Goal: Task Accomplishment & Management: Manage account settings

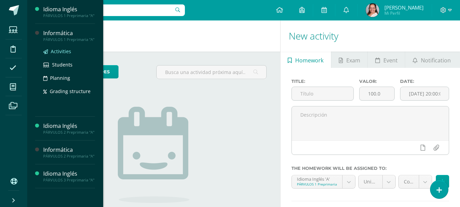
click at [67, 50] on span "Activities" at bounding box center [61, 51] width 20 height 6
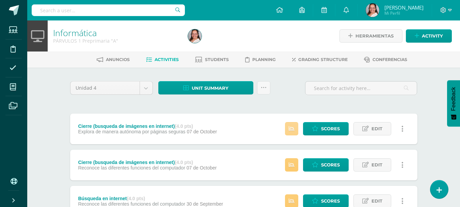
click at [291, 129] on icon at bounding box center [292, 129] width 6 height 6
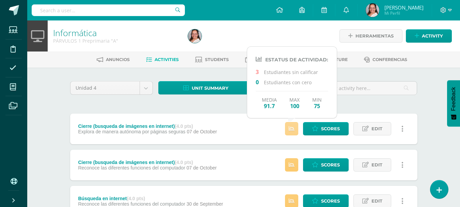
click at [291, 129] on icon at bounding box center [292, 129] width 6 height 6
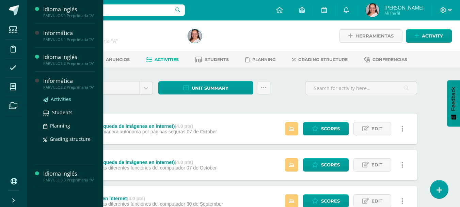
click at [62, 99] on span "Activities" at bounding box center [61, 99] width 20 height 6
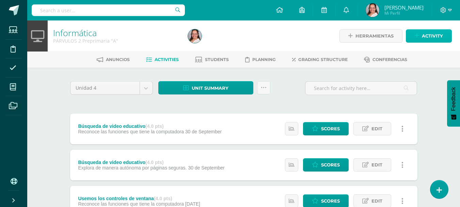
click at [418, 37] on icon at bounding box center [416, 36] width 4 height 6
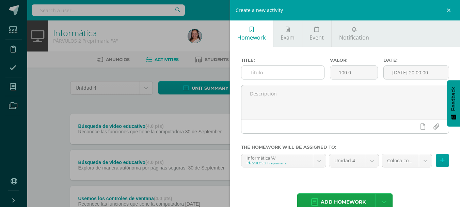
click at [293, 73] on input "text" at bounding box center [282, 72] width 83 height 13
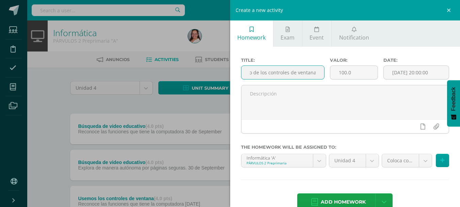
scroll to position [0, 24]
click at [284, 68] on input "Cierre (uso de los controles de ventana)" at bounding box center [282, 72] width 83 height 13
type input "Cierre (uso de los controles de ventana)"
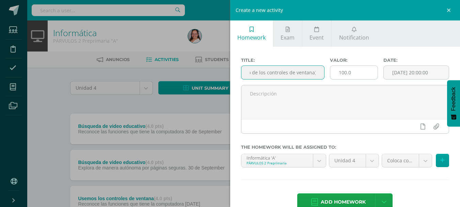
click at [338, 73] on input "100.0" at bounding box center [353, 72] width 47 height 13
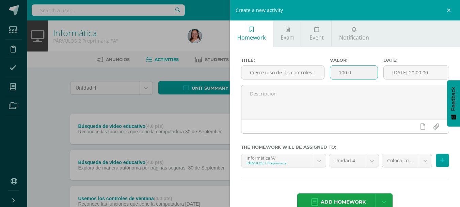
click at [338, 73] on input "100.0" at bounding box center [353, 72] width 47 height 13
type input "4"
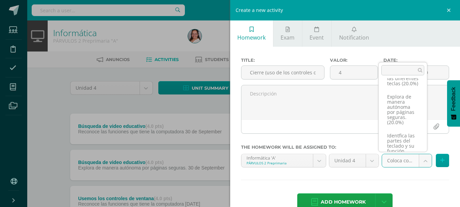
scroll to position [58, 0]
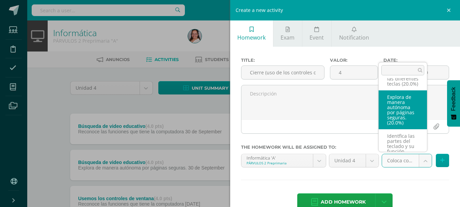
select select "105901"
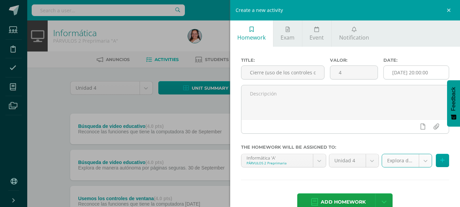
click at [419, 76] on input "[DATE] 20:00:00" at bounding box center [415, 72] width 65 height 13
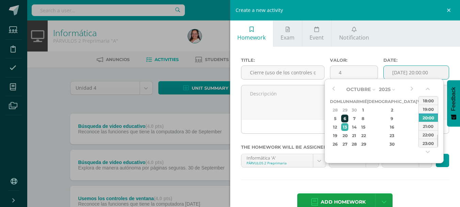
click at [348, 120] on div "6" at bounding box center [344, 118] width 7 height 8
click at [358, 120] on div "7" at bounding box center [354, 118] width 8 height 8
type input "2025-10-07 20:00"
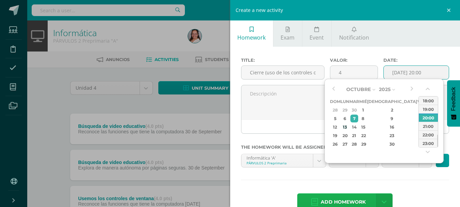
click at [341, 200] on span "Add homework" at bounding box center [343, 201] width 45 height 17
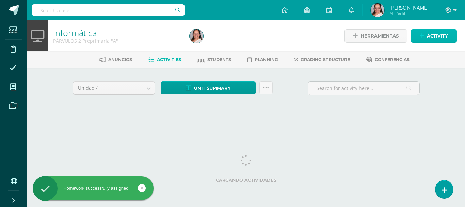
click at [443, 32] on span "Activity" at bounding box center [437, 36] width 21 height 13
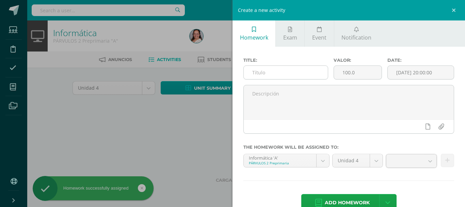
click at [301, 71] on input "text" at bounding box center [286, 72] width 84 height 13
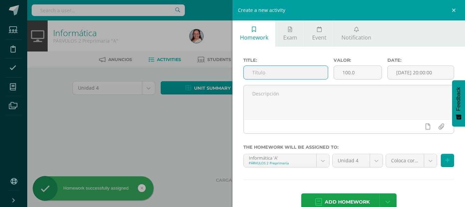
paste input "Cierre (uso de los controles de ventana)"
type input "Cierre (uso de los controles de ventana)"
click at [346, 69] on input "100.0" at bounding box center [358, 72] width 48 height 13
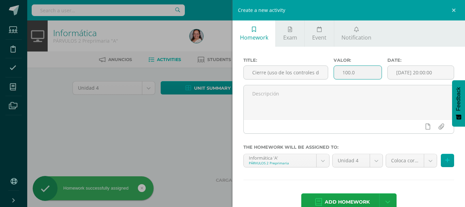
click at [346, 69] on input "100.0" at bounding box center [358, 72] width 48 height 13
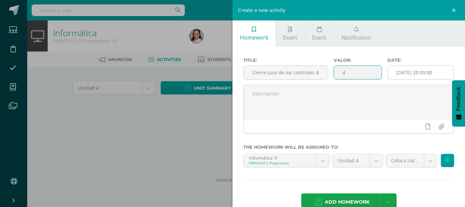
type input "4"
click at [427, 74] on input "[DATE] 20:00:00" at bounding box center [421, 72] width 66 height 13
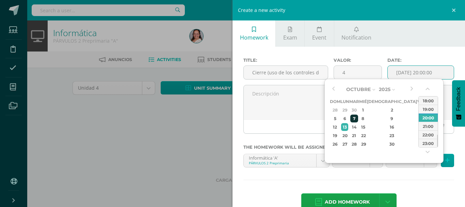
click at [357, 117] on div "7" at bounding box center [354, 118] width 8 height 8
type input "2025-10-07 20:00"
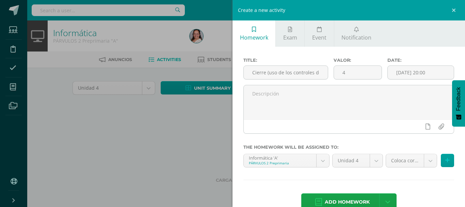
click at [411, 171] on div "Coloca correctamente las manos sobre el teclado (20.0%) Coloca correctamente la…" at bounding box center [419, 162] width 71 height 19
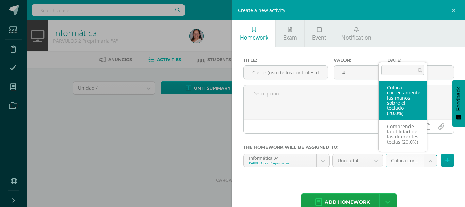
click at [413, 127] on body "Homework successfully assigned Students Discipline Attendance My courses Archiv…" at bounding box center [232, 63] width 465 height 127
drag, startPoint x: 402, startPoint y: 163, endPoint x: 400, endPoint y: 122, distance: 40.2
click at [402, 127] on body "Homework successfully assigned Students Discipline Attendance My courses Archiv…" at bounding box center [232, 63] width 465 height 127
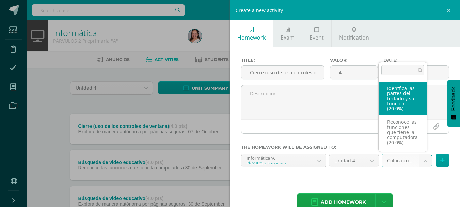
scroll to position [126, 0]
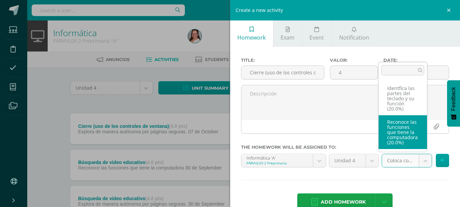
select select "105900"
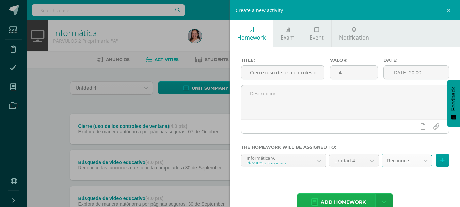
click at [339, 202] on span "Add homework" at bounding box center [343, 201] width 45 height 17
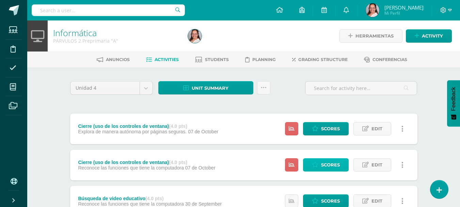
click at [332, 165] on span "Scores" at bounding box center [330, 164] width 19 height 13
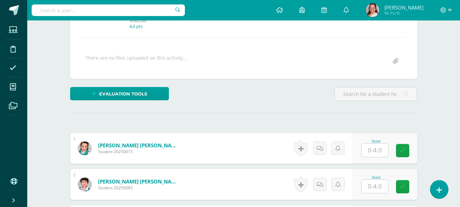
scroll to position [147, 0]
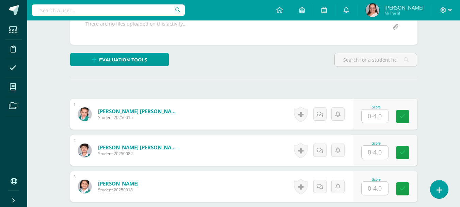
click at [378, 118] on input "text" at bounding box center [374, 115] width 27 height 13
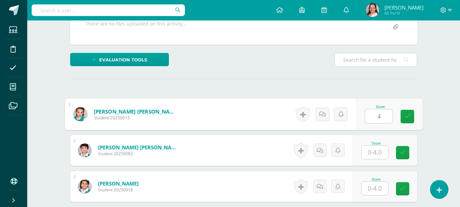
type input "4"
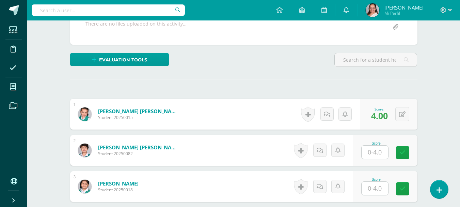
click at [5, 58] on link "Attendance" at bounding box center [13, 67] width 16 height 19
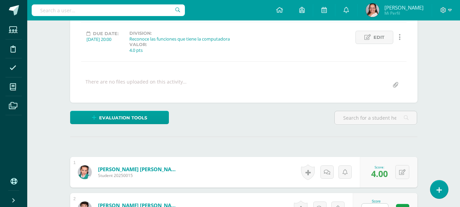
scroll to position [45, 0]
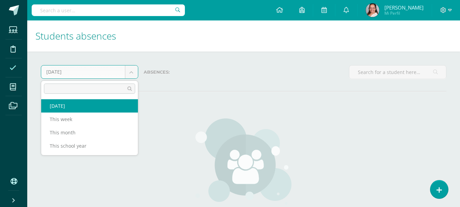
click at [132, 75] on body "Students Discipline Attendance My courses Archivos Soporte Help Reportar un pro…" at bounding box center [230, 138] width 460 height 276
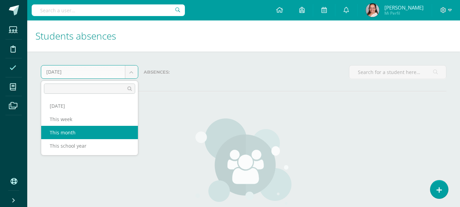
select select "month"
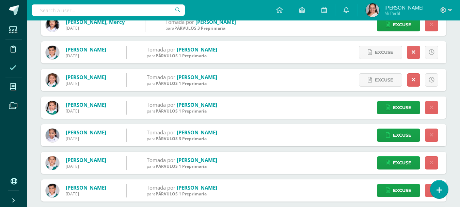
scroll to position [591, 0]
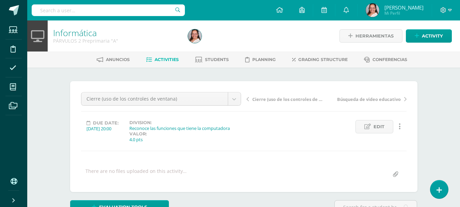
scroll to position [45, 0]
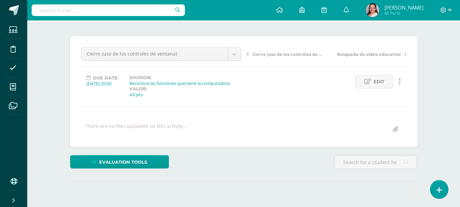
click at [306, 140] on div "Cierre (uso de los controles de ventana) Cierre (uso de los controles de ventan…" at bounding box center [243, 91] width 347 height 111
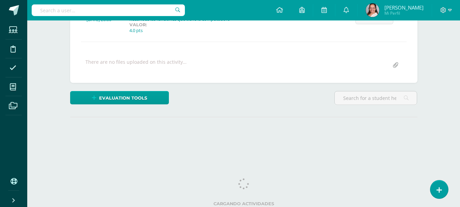
scroll to position [111, 0]
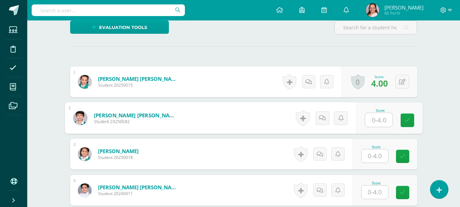
click at [368, 117] on input "text" at bounding box center [378, 120] width 27 height 14
type input "4"
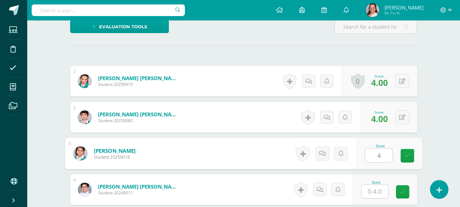
type input "4"
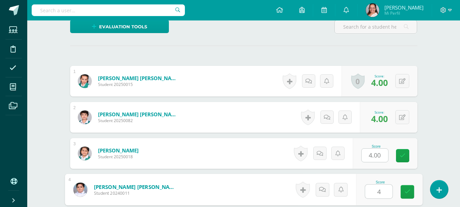
type input "4"
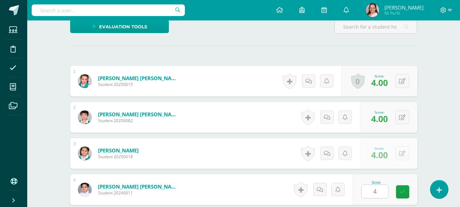
scroll to position [304, 0]
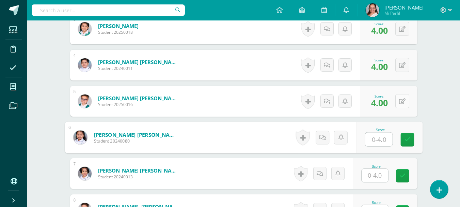
click at [399, 107] on button at bounding box center [402, 101] width 14 height 14
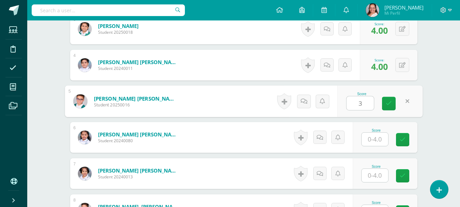
type input "3"
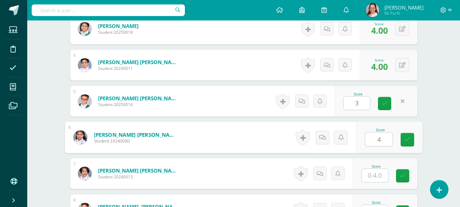
type input "4"
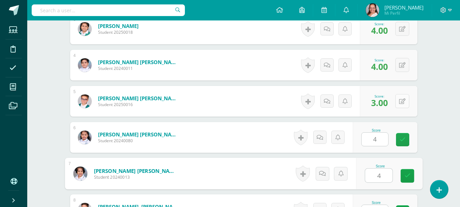
type input "4"
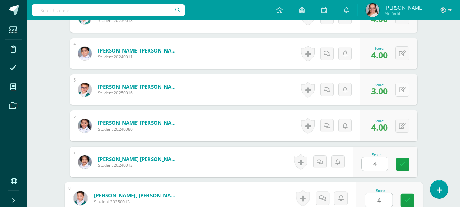
type input "4"
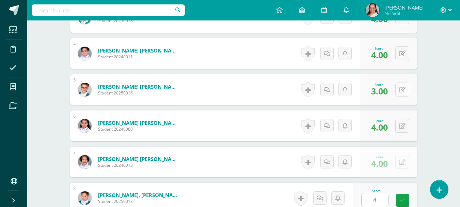
scroll to position [448, 0]
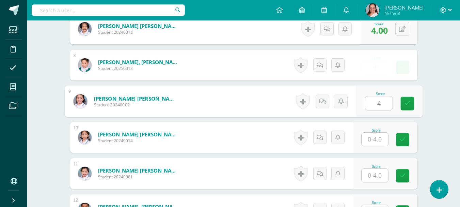
type input "4"
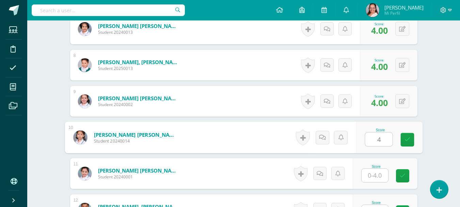
type input "4"
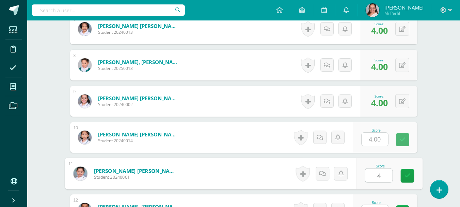
type input "4"
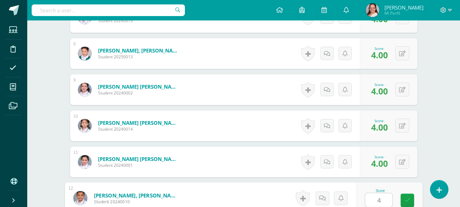
type input "4"
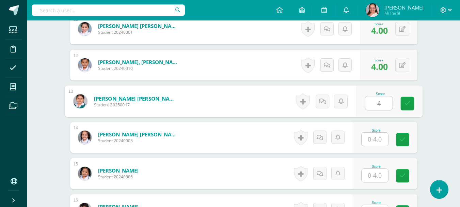
type input "4"
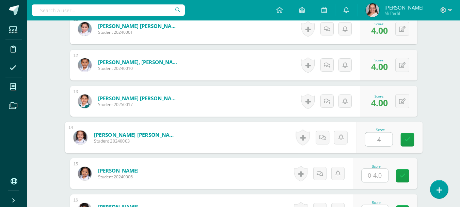
type input "4"
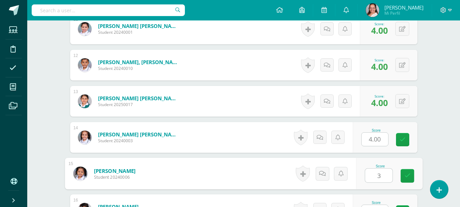
type input "3"
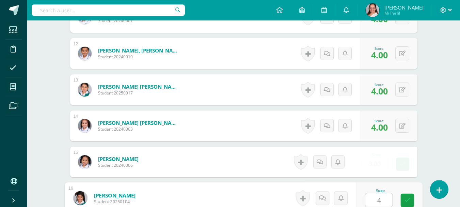
type input "4"
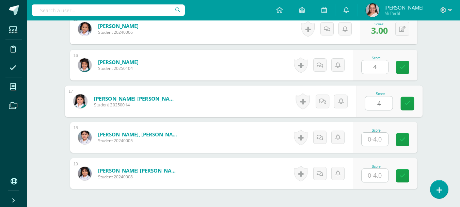
type input "4"
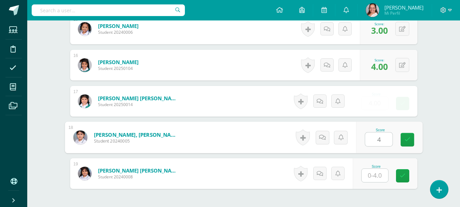
type input "4"
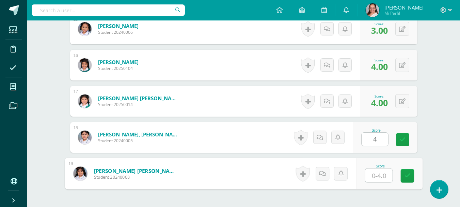
type input "4"
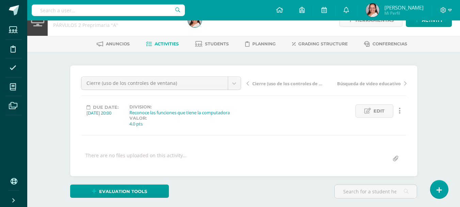
scroll to position [0, 0]
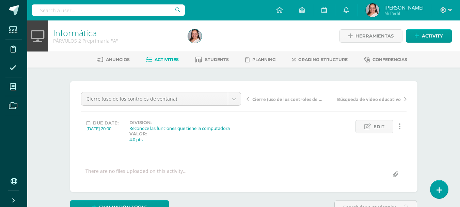
click at [288, 101] on span "Cierre (uso de los controles de ventana)" at bounding box center [288, 99] width 72 height 6
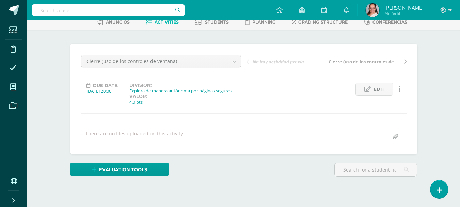
scroll to position [111, 0]
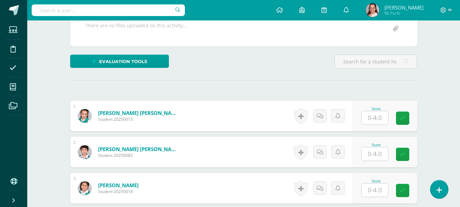
click at [364, 108] on div "Score" at bounding box center [376, 109] width 30 height 4
click at [371, 114] on input "text" at bounding box center [374, 117] width 27 height 13
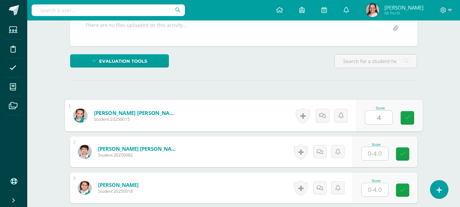
type input "4"
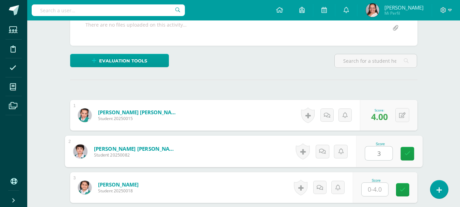
type input "3"
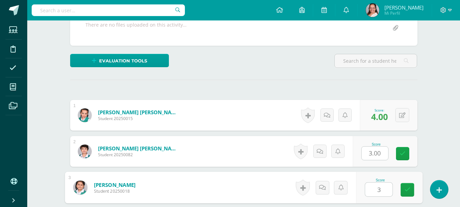
type input "3"
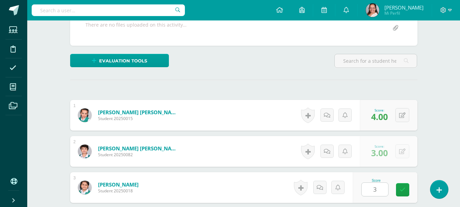
scroll to position [268, 0]
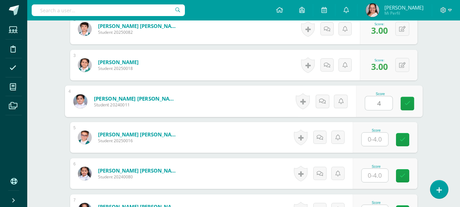
type input "4"
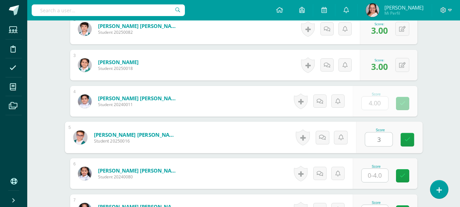
type input "3"
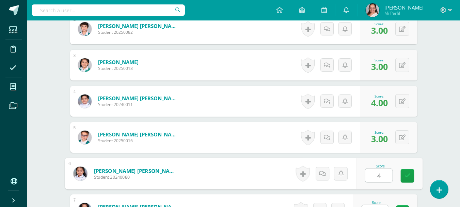
type input "4"
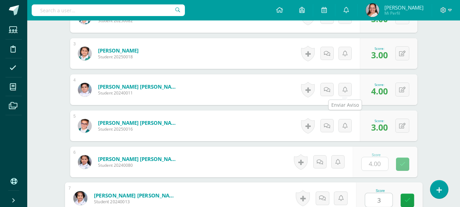
type input "3"
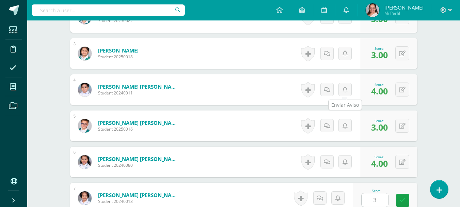
scroll to position [412, 0]
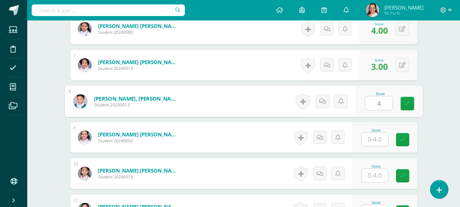
type input "4"
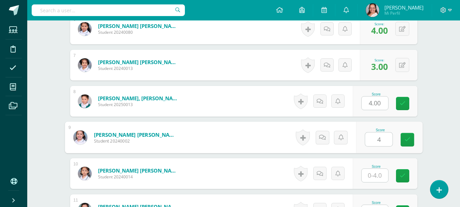
type input "4"
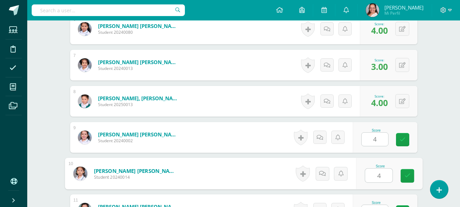
type input "4"
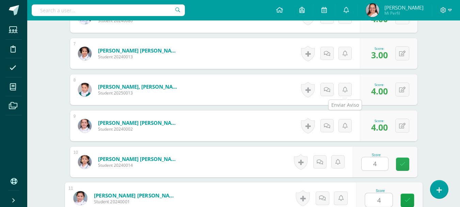
type input "4"
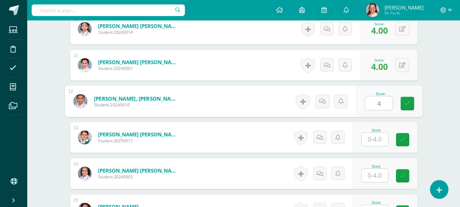
type input "4"
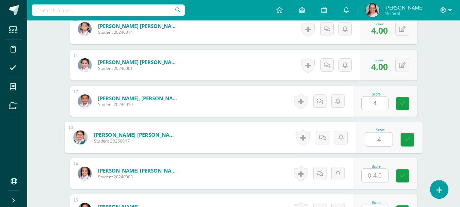
type input "4"
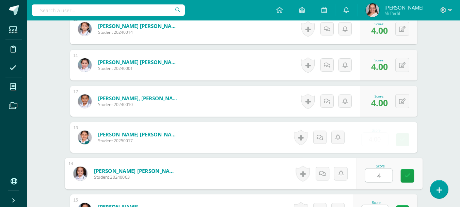
type input "4"
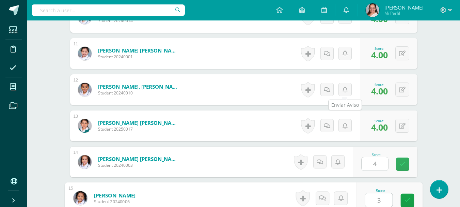
type input "3"
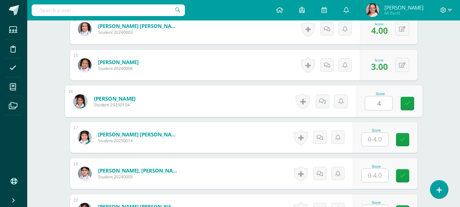
type input "4"
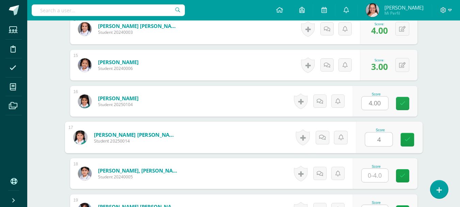
type input "4"
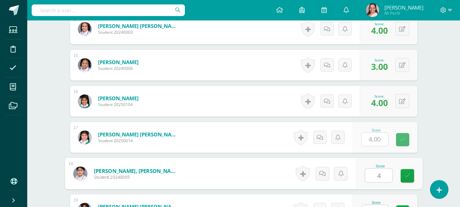
type input "4"
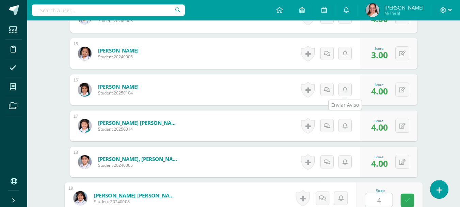
type input "44"
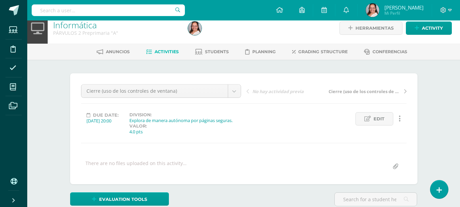
scroll to position [0, 0]
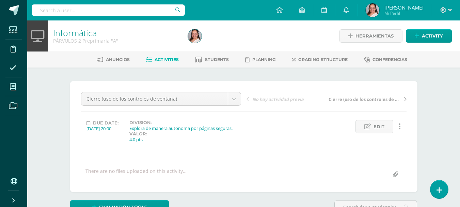
click at [170, 60] on span "Activities" at bounding box center [166, 59] width 24 height 5
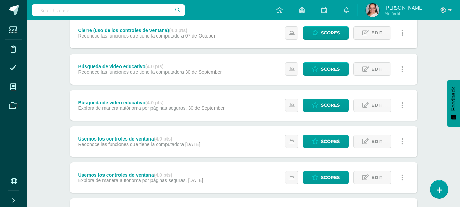
scroll to position [136, 0]
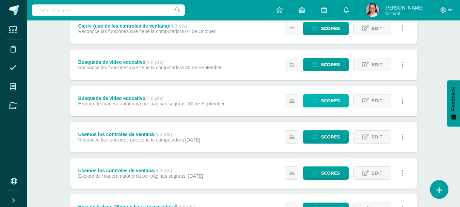
click at [327, 102] on span "Scores" at bounding box center [330, 100] width 19 height 13
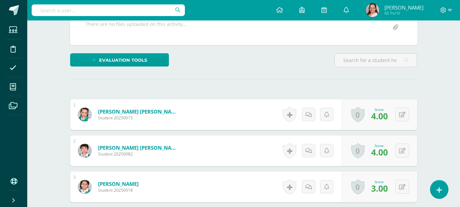
scroll to position [249, 0]
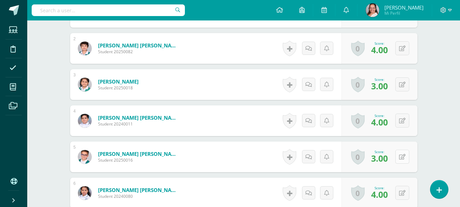
click at [402, 160] on button at bounding box center [402, 156] width 14 height 14
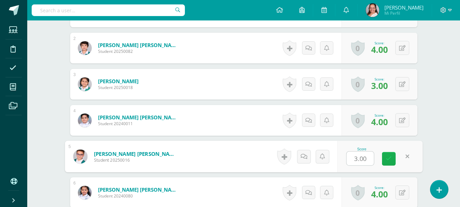
click at [391, 163] on link at bounding box center [389, 159] width 14 height 14
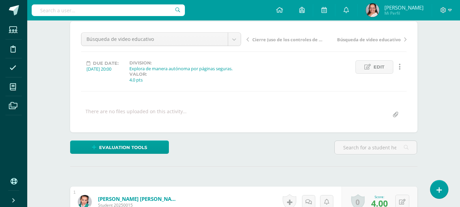
scroll to position [0, 0]
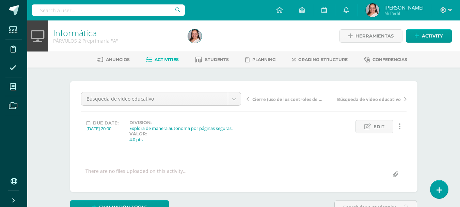
click at [364, 97] on span "Búsqueda de video educativo" at bounding box center [369, 99] width 64 height 6
click at [362, 100] on span "Usemos los controles de ventana" at bounding box center [365, 99] width 72 height 6
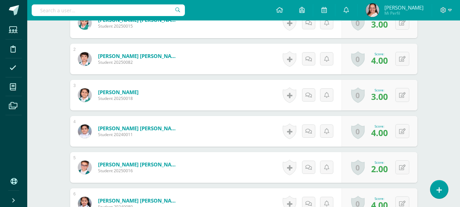
scroll to position [283, 0]
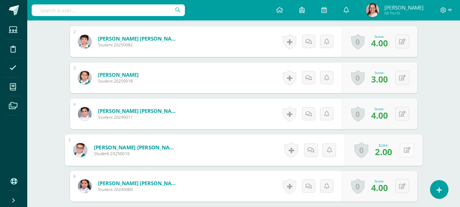
click at [401, 152] on button at bounding box center [406, 150] width 14 height 14
click at [389, 155] on icon at bounding box center [389, 152] width 6 height 6
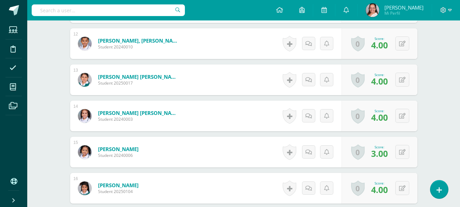
scroll to position [657, 0]
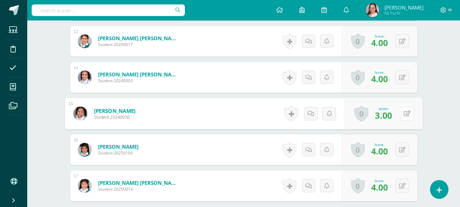
scroll to position [691, 0]
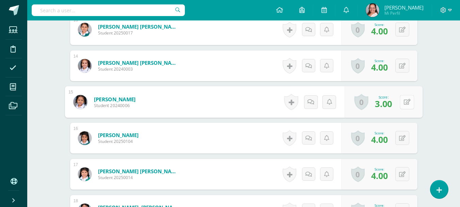
click at [404, 99] on icon at bounding box center [406, 102] width 7 height 6
click at [384, 106] on link at bounding box center [389, 104] width 14 height 14
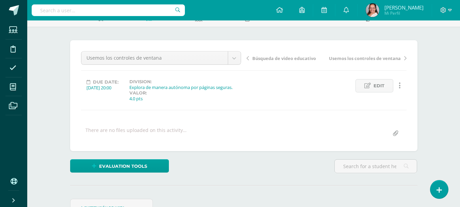
scroll to position [0, 0]
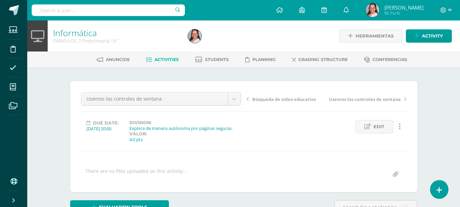
click at [159, 61] on span "Activities" at bounding box center [166, 59] width 24 height 5
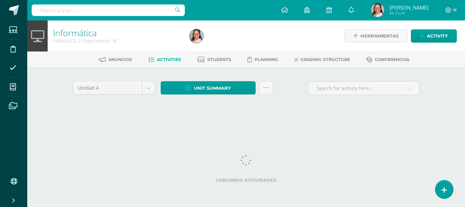
click at [223, 58] on span "Students" at bounding box center [219, 59] width 24 height 5
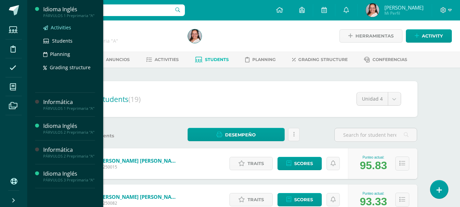
click at [69, 27] on span "Activities" at bounding box center [61, 27] width 20 height 6
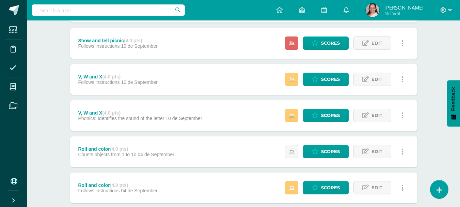
scroll to position [408, 0]
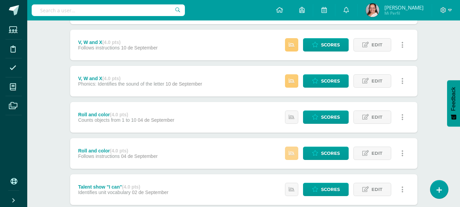
click at [287, 151] on link at bounding box center [291, 152] width 13 height 13
click at [327, 151] on span "Scores" at bounding box center [330, 153] width 19 height 13
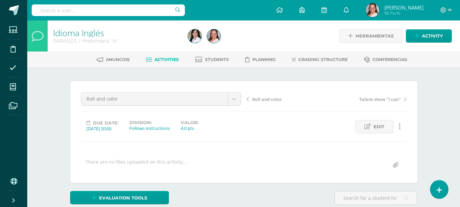
click at [277, 102] on div "Roll and color Talent show "I can"" at bounding box center [326, 101] width 165 height 19
click at [276, 100] on span "Roll and color" at bounding box center [267, 99] width 30 height 6
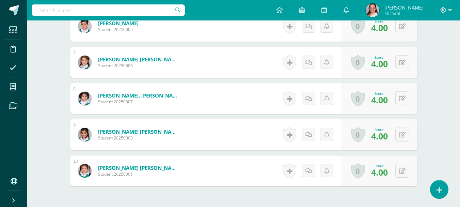
scroll to position [408, 0]
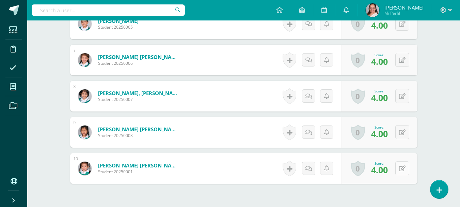
click at [399, 167] on button at bounding box center [402, 168] width 14 height 14
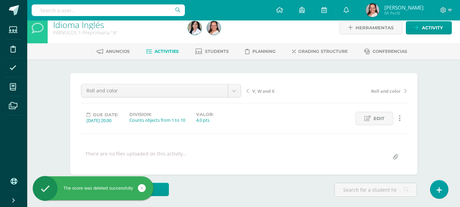
scroll to position [0, 0]
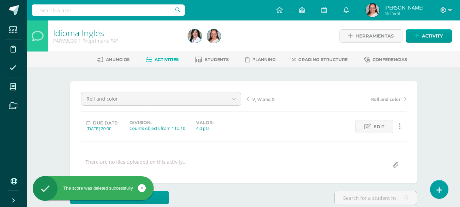
click at [261, 100] on span "V, W and X" at bounding box center [263, 99] width 22 height 6
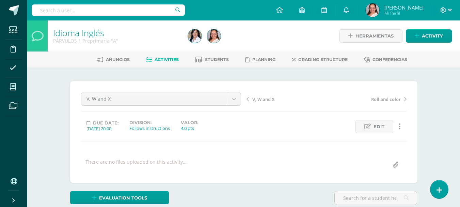
scroll to position [0, 0]
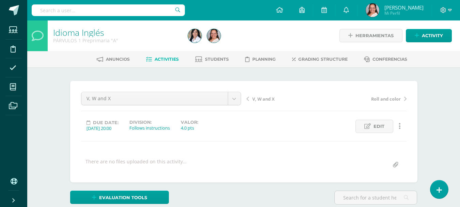
click at [273, 99] on span "V, W and X" at bounding box center [263, 99] width 22 height 6
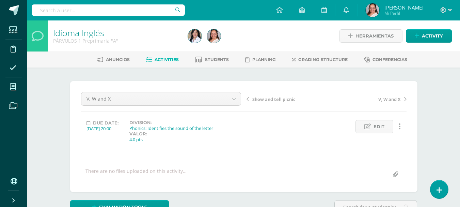
click at [286, 100] on span "Show and tell picnic" at bounding box center [273, 99] width 43 height 6
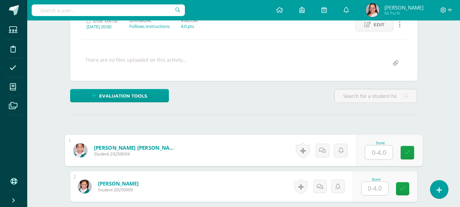
scroll to position [102, 0]
click at [367, 150] on input "text" at bounding box center [378, 152] width 27 height 14
type input "5"
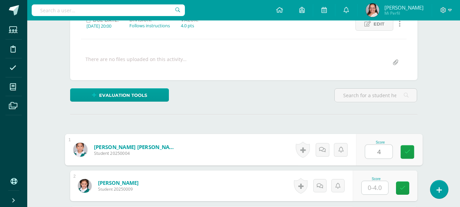
type input "4"
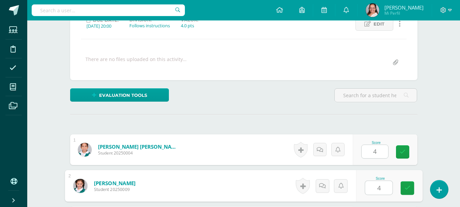
type input "4"
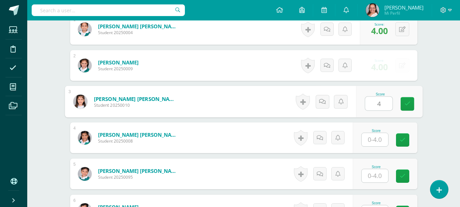
type input "4"
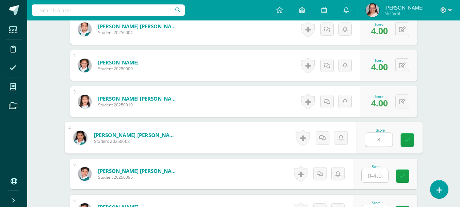
type input "4"
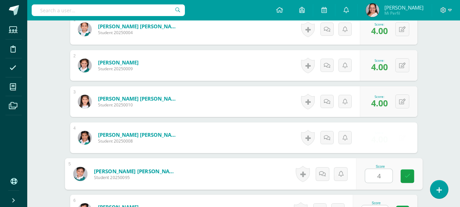
type input "4"
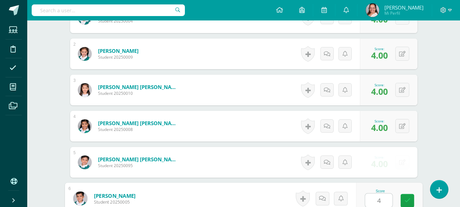
type input "4"
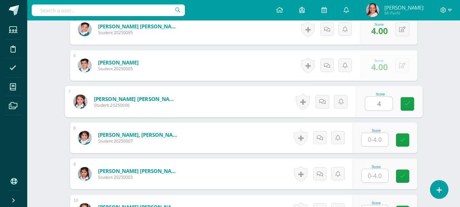
type input "4"
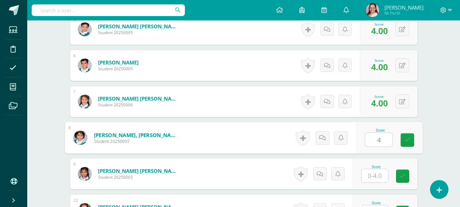
type input "4"
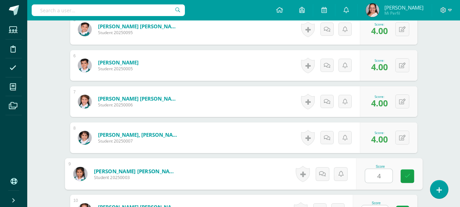
type input "4"
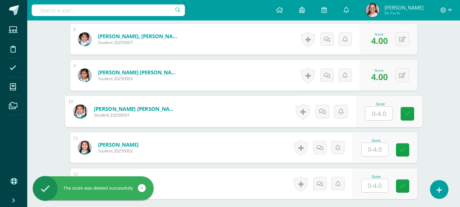
scroll to position [480, 0]
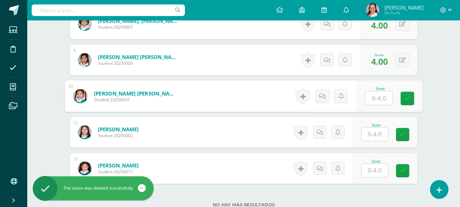
click at [371, 134] on input "text" at bounding box center [374, 133] width 27 height 13
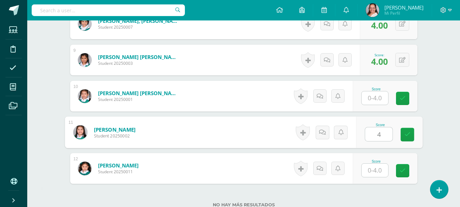
type input "4"
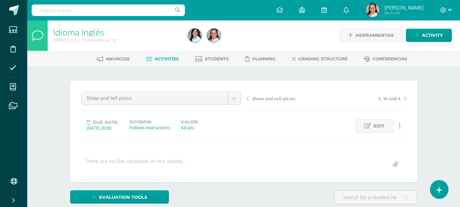
scroll to position [0, 0]
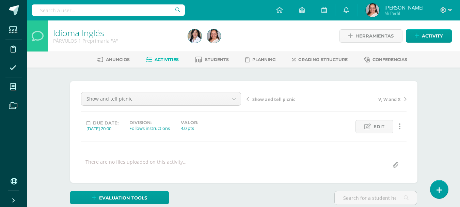
click at [286, 95] on div "Show and tell picnic V, W and X" at bounding box center [326, 101] width 165 height 19
click at [284, 96] on span "Show and tell picnic" at bounding box center [273, 99] width 43 height 6
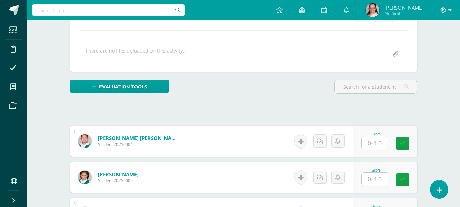
click at [380, 149] on input "text" at bounding box center [374, 142] width 27 height 13
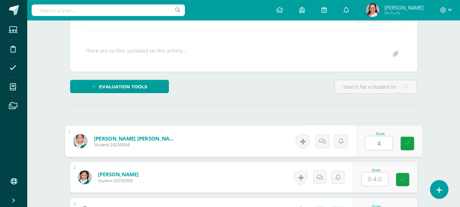
type input "4"
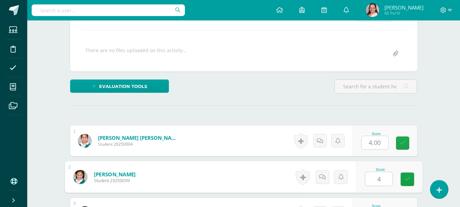
type input "4"
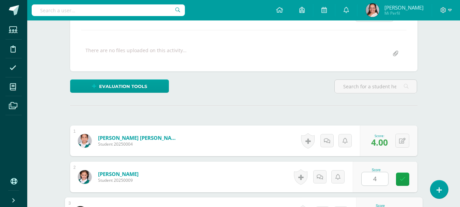
scroll to position [232, 0]
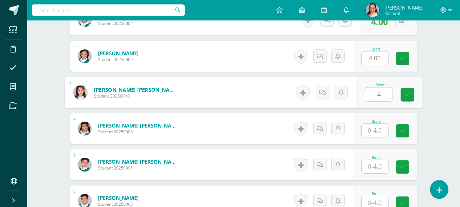
type input "4"
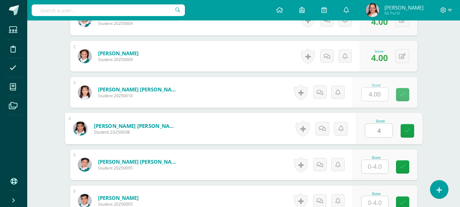
type input "4"
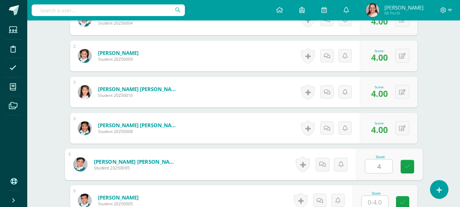
type input "4"
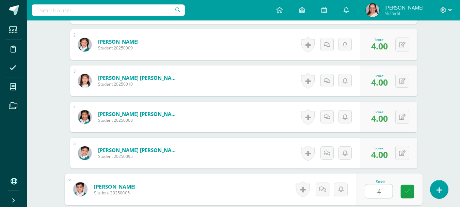
type input "4"
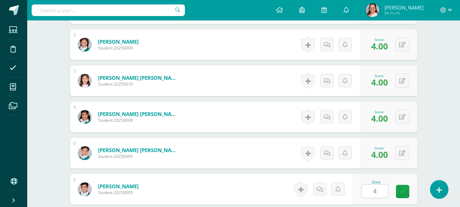
scroll to position [376, 0]
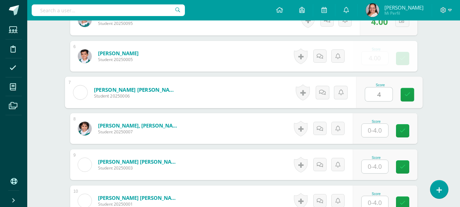
type input "4"
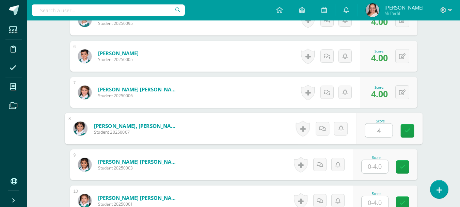
type input "4"
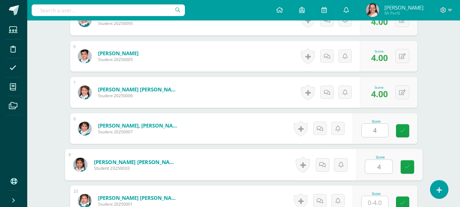
type input "4"
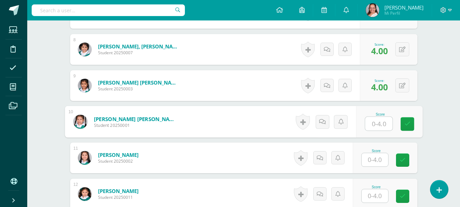
scroll to position [456, 0]
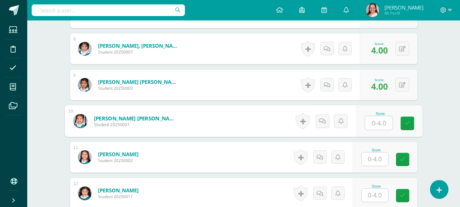
click at [376, 152] on div "Score" at bounding box center [376, 150] width 30 height 4
click at [373, 172] on div "Score" at bounding box center [385, 157] width 65 height 31
click at [373, 165] on input "text" at bounding box center [374, 158] width 27 height 13
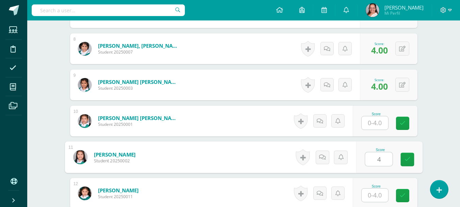
type input "4"
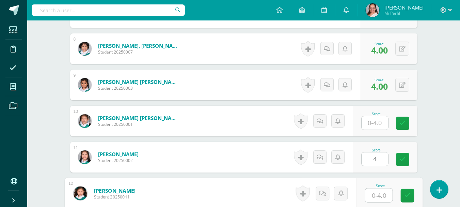
scroll to position [460, 0]
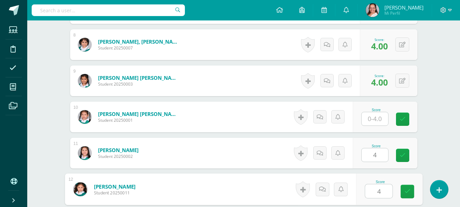
type input "44"
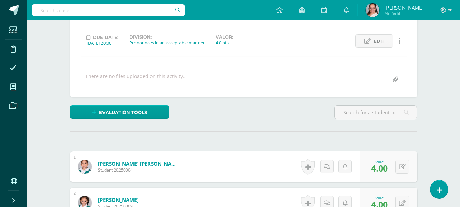
scroll to position [0, 0]
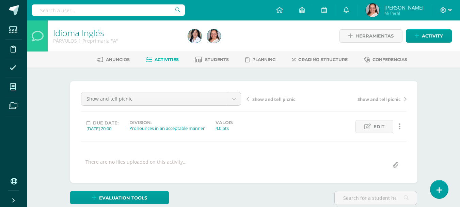
click at [276, 96] on span "Show and tell picnic" at bounding box center [273, 99] width 43 height 6
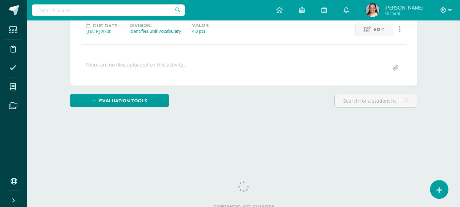
scroll to position [102, 0]
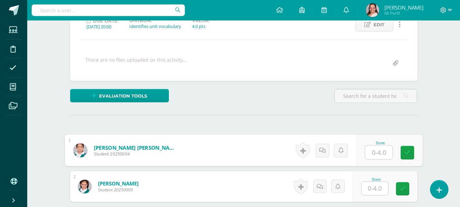
click at [367, 148] on input "text" at bounding box center [378, 152] width 27 height 14
type input "4"
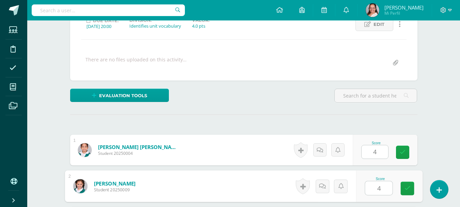
type input "4"
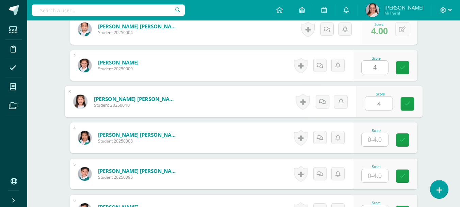
type input "4"
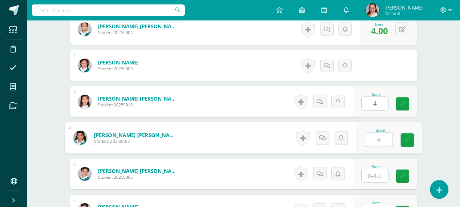
type input "4"
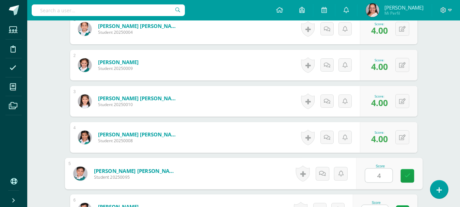
type input "4"
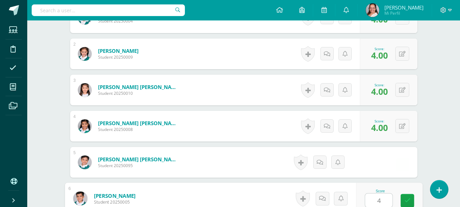
type input "4"
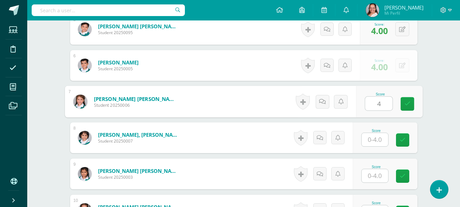
type input "4"
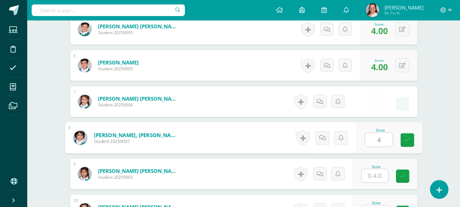
type input "4"
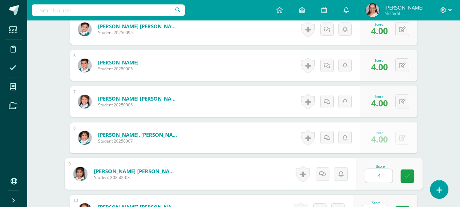
type input "4"
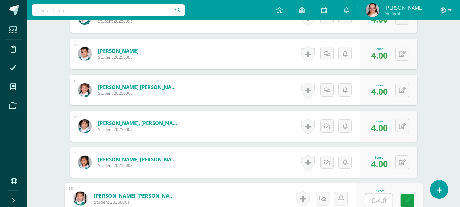
scroll to position [514, 0]
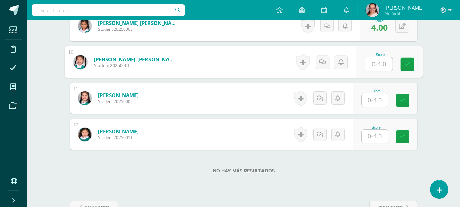
click at [378, 102] on input "text" at bounding box center [374, 99] width 27 height 13
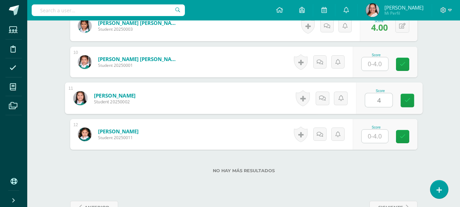
type input "4"
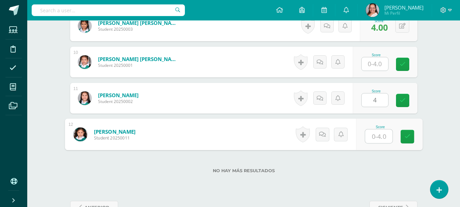
type input "4"
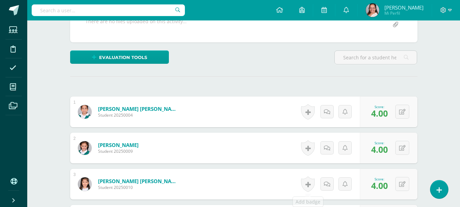
scroll to position [0, 0]
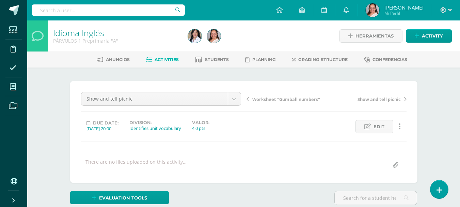
click at [280, 98] on span "Worksheet "Gumball numbers"" at bounding box center [286, 99] width 68 height 6
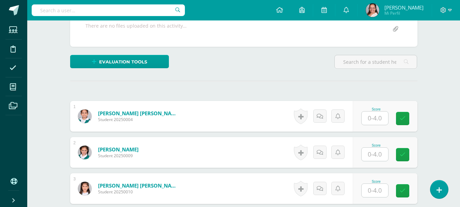
click at [382, 119] on input "text" at bounding box center [374, 117] width 27 height 13
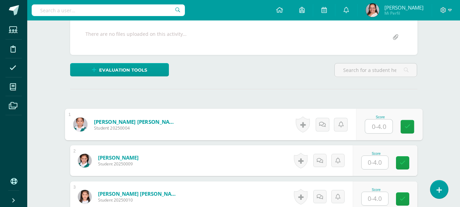
scroll to position [136, 0]
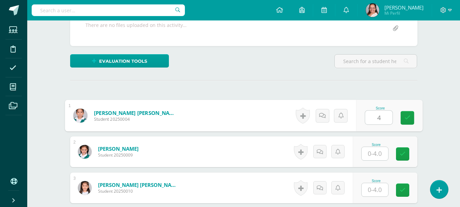
type input "4"
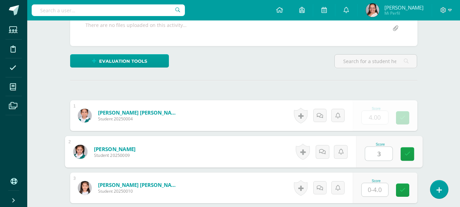
type input "3"
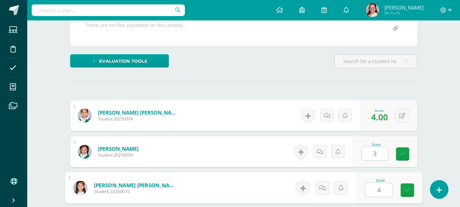
type input "4"
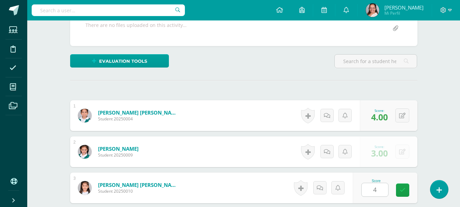
scroll to position [259, 0]
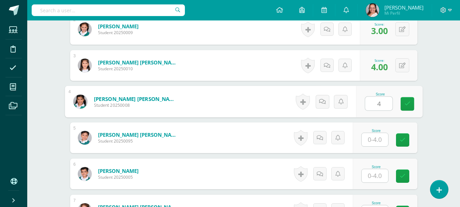
type input "4"
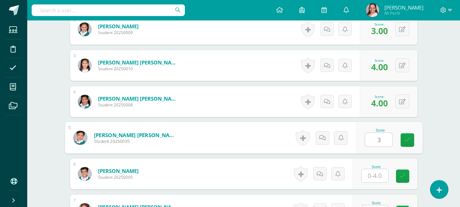
type input "3"
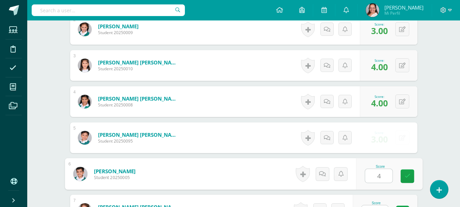
type input "4"
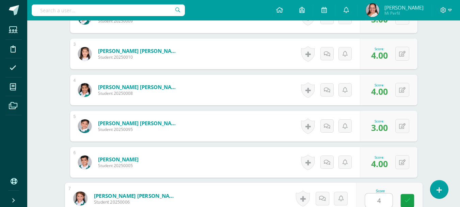
type input "4"
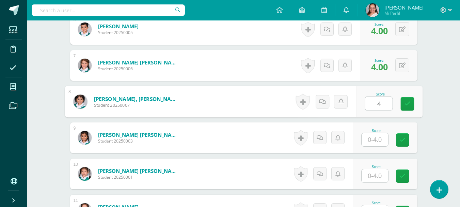
type input "4"
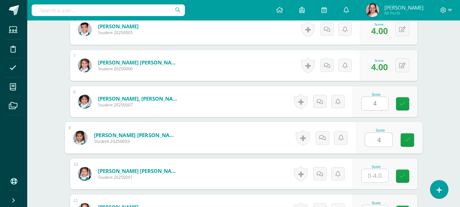
type input "4"
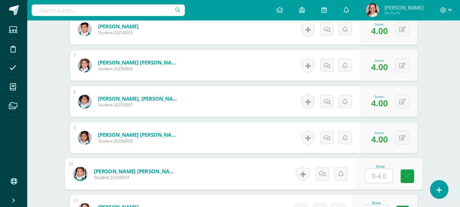
scroll to position [471, 0]
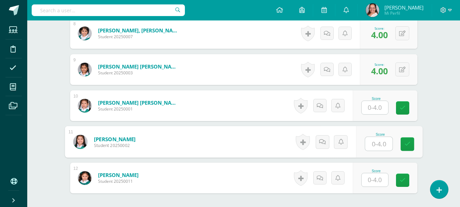
click at [369, 137] on input "text" at bounding box center [378, 144] width 27 height 14
type input "4"
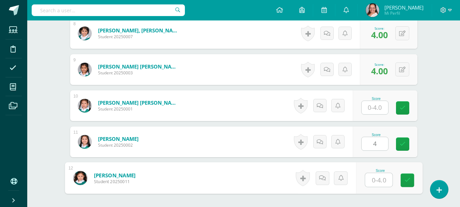
type input "3"
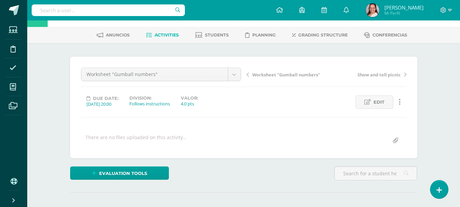
scroll to position [0, 0]
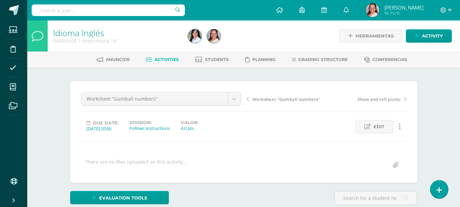
click at [268, 99] on span "Worksheet "Gumball numbers"" at bounding box center [286, 99] width 68 height 6
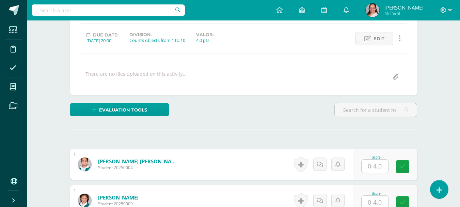
scroll to position [103, 0]
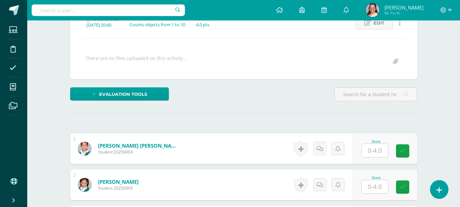
click at [377, 149] on input "text" at bounding box center [374, 150] width 27 height 13
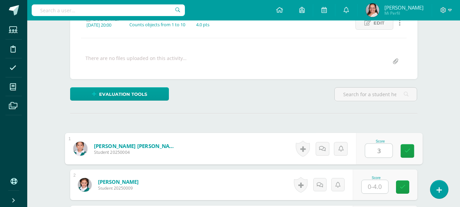
type input "3"
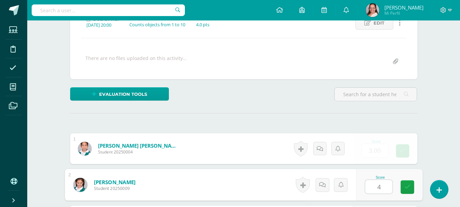
type input "4"
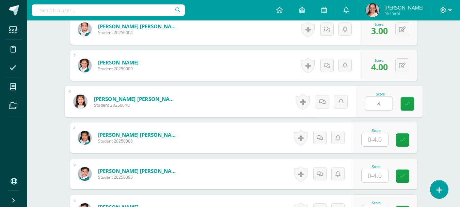
type input "4"
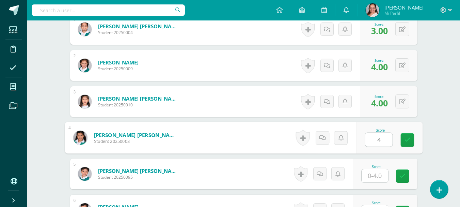
type input "4"
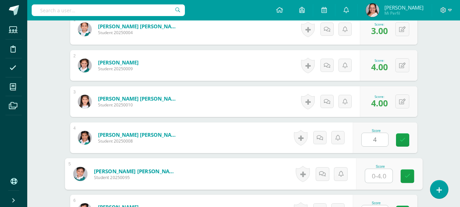
type input "3"
type input "4"
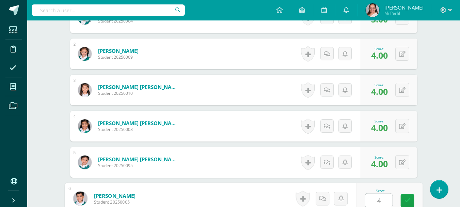
type input "4"
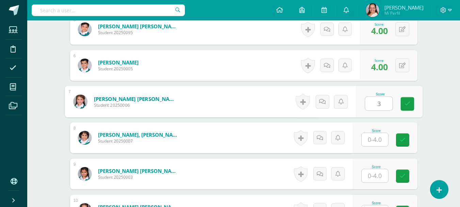
type input "3"
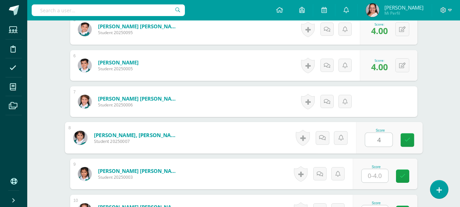
type input "4"
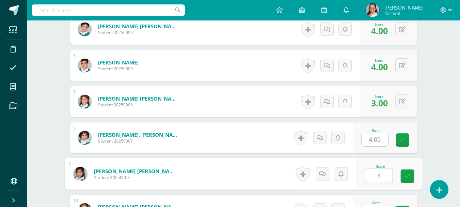
type input "4"
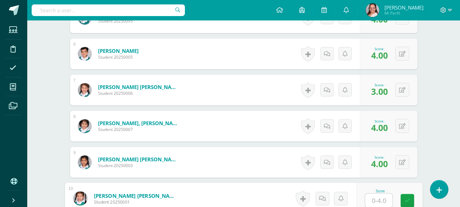
scroll to position [480, 0]
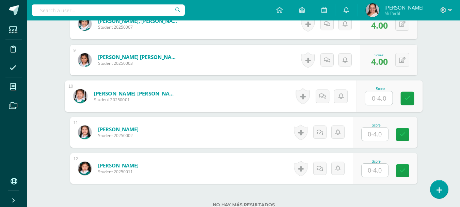
click at [363, 130] on input "text" at bounding box center [374, 133] width 27 height 13
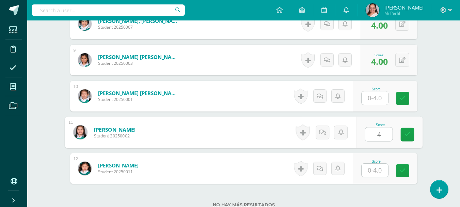
type input "4"
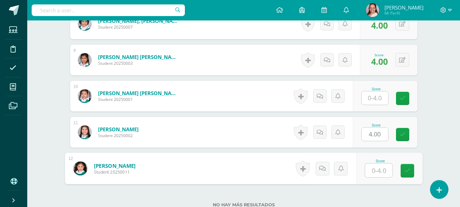
type input "4"
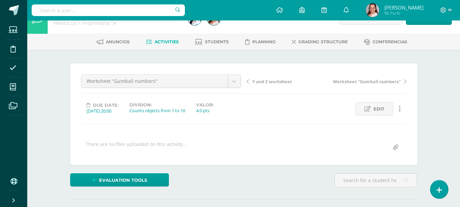
scroll to position [0, 0]
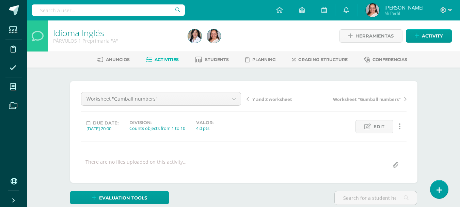
click at [285, 98] on span "Y and Z worksheet" at bounding box center [272, 99] width 40 height 6
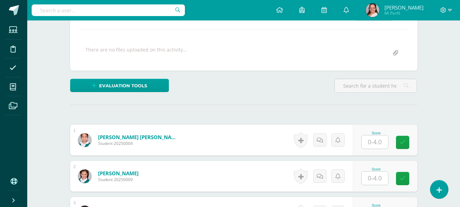
scroll to position [136, 0]
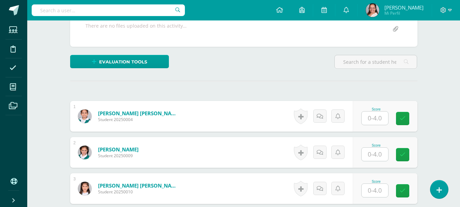
click at [382, 125] on div at bounding box center [374, 118] width 27 height 14
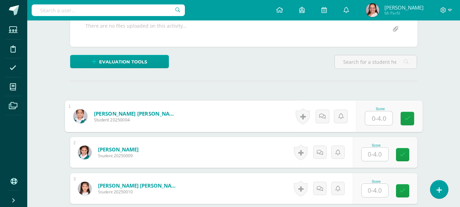
click at [381, 121] on input "text" at bounding box center [378, 118] width 27 height 14
type input "4"
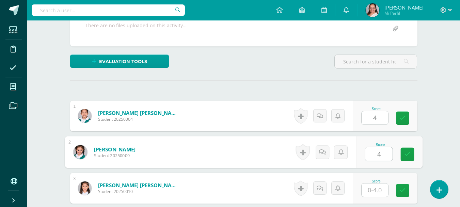
type input "4"
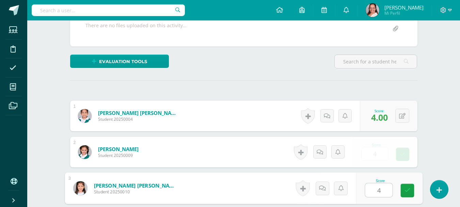
type input "4"
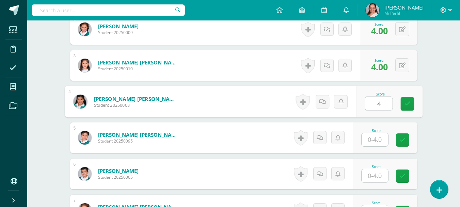
type input "4"
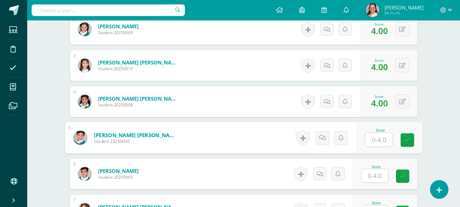
type input "4"
type input "3"
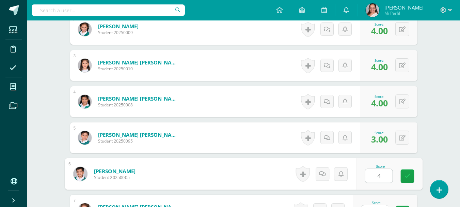
type input "4"
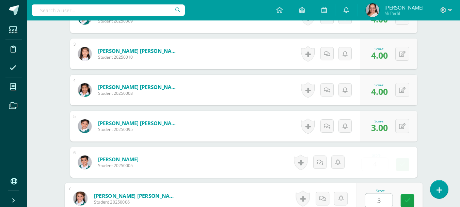
type input "3"
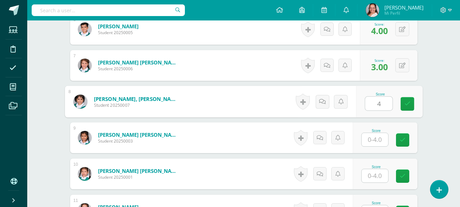
type input "4"
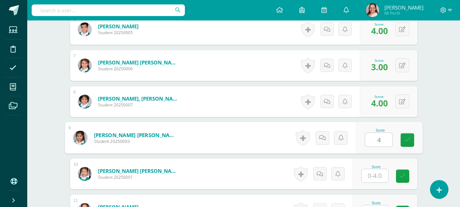
type input "4"
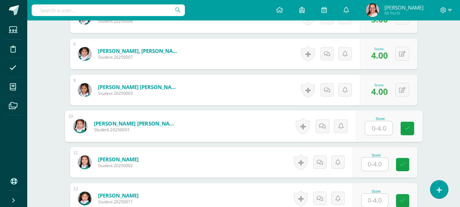
scroll to position [505, 0]
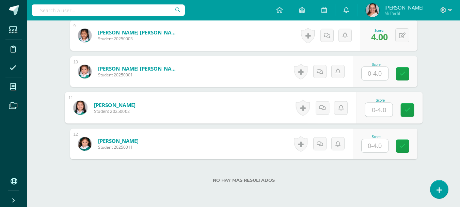
click at [380, 111] on input "text" at bounding box center [378, 110] width 27 height 14
type input "4"
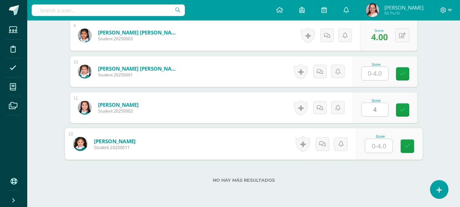
type input "4"
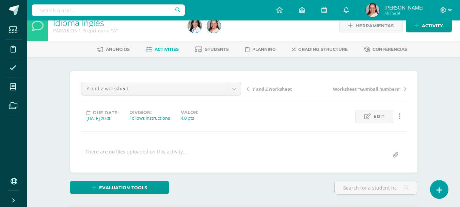
scroll to position [0, 0]
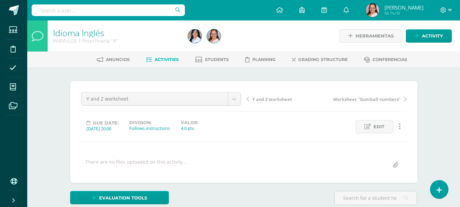
click at [276, 102] on span "Y and Z worksheet" at bounding box center [272, 99] width 40 height 6
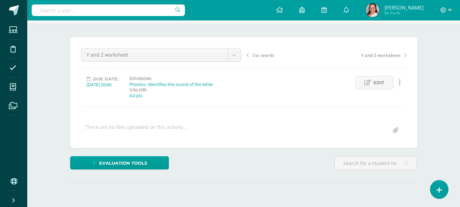
scroll to position [111, 0]
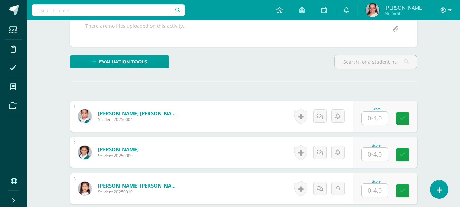
click at [363, 121] on div "Score" at bounding box center [385, 116] width 65 height 31
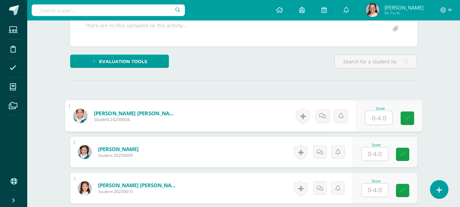
scroll to position [146, 0]
type input "4"
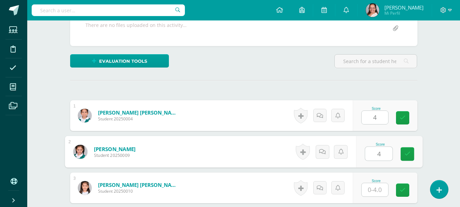
type input "4"
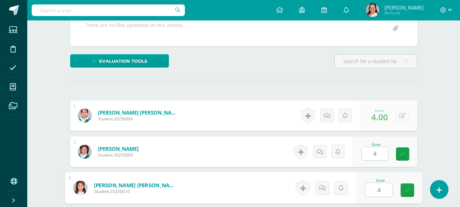
type input "4"
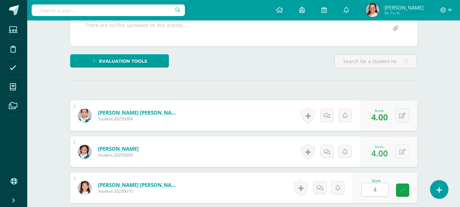
scroll to position [268, 0]
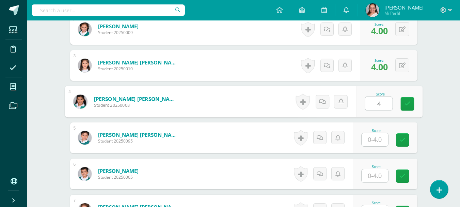
type input "4"
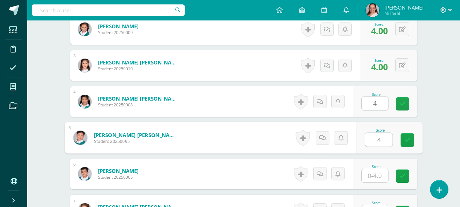
type input "4"
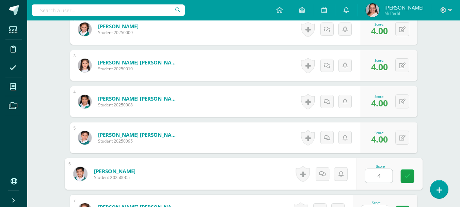
type input "4"
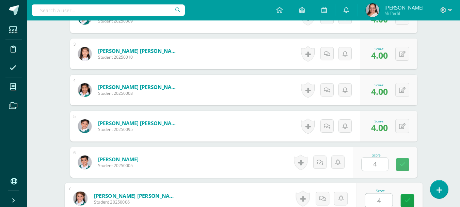
type input "4"
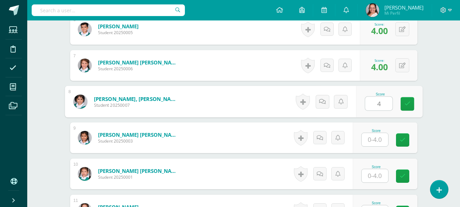
type input "4"
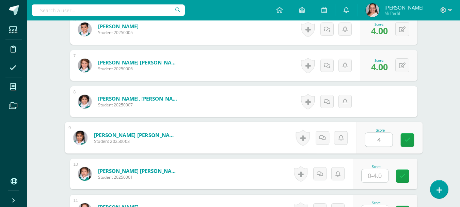
type input "4"
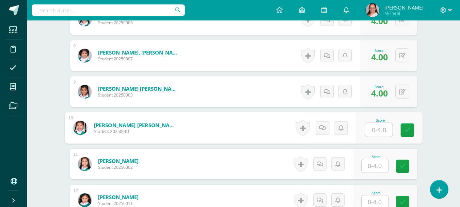
scroll to position [514, 0]
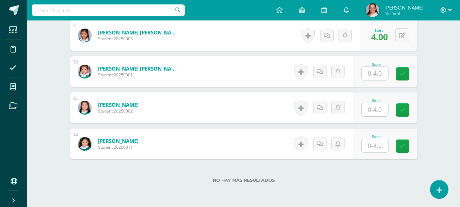
click at [367, 117] on div "Score" at bounding box center [385, 107] width 65 height 31
click at [367, 112] on input "text" at bounding box center [374, 109] width 27 height 13
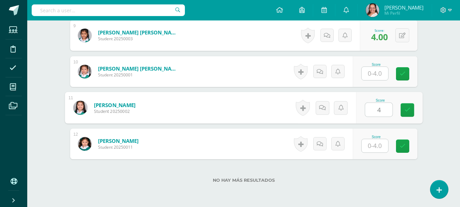
type input "4"
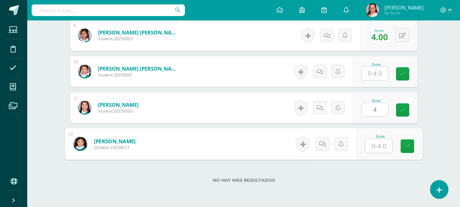
type input "4"
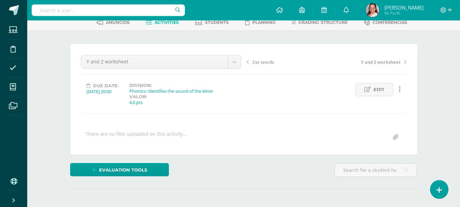
scroll to position [0, 0]
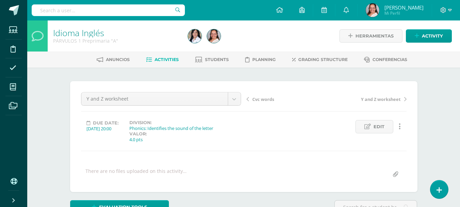
click at [247, 96] on link "Cvc words" at bounding box center [286, 98] width 80 height 7
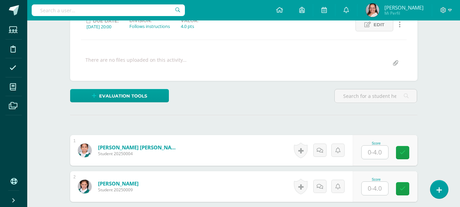
click at [363, 155] on div "Score" at bounding box center [385, 150] width 65 height 31
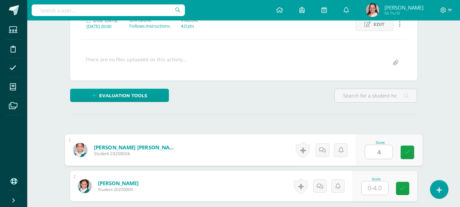
type input "4"
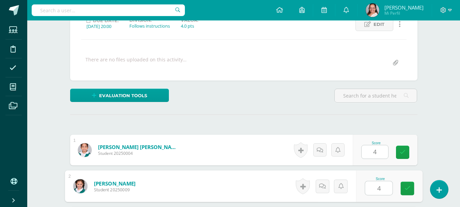
type input "4"
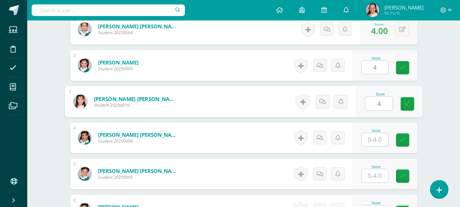
type input "4"
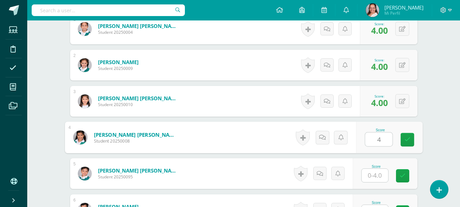
type input "4"
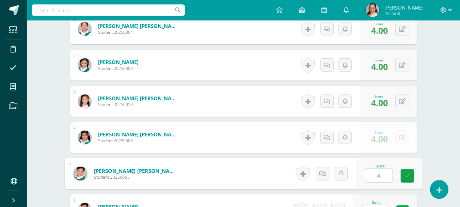
type input "4"
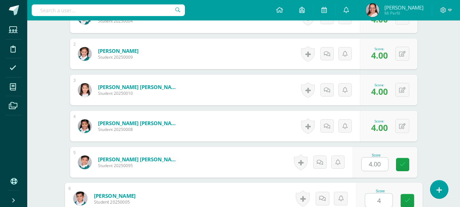
type input "4"
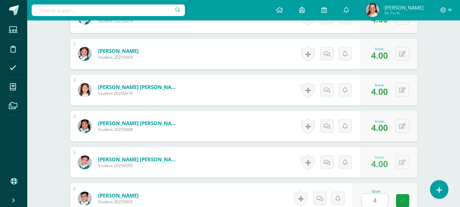
scroll to position [367, 0]
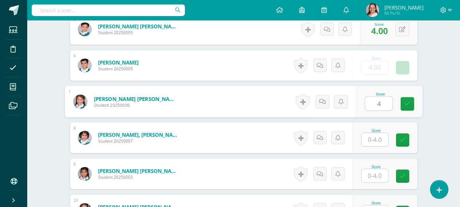
type input "4"
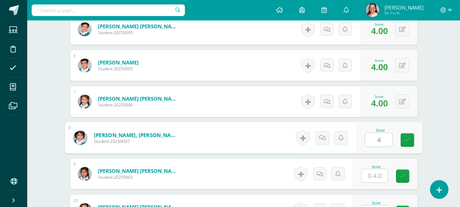
type input "4"
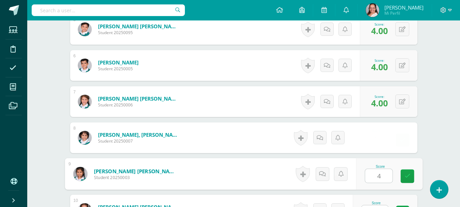
type input "4"
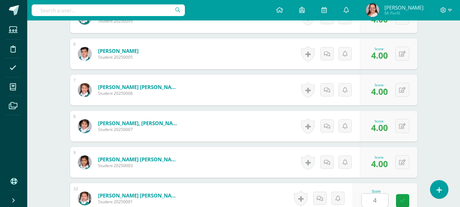
scroll to position [511, 0]
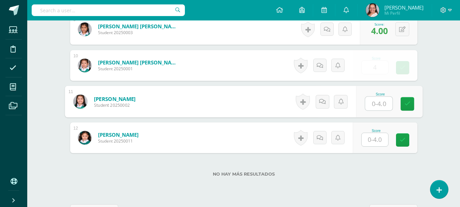
type input "4.00"
click at [400, 66] on button at bounding box center [402, 65] width 14 height 14
click at [387, 99] on input "text" at bounding box center [378, 104] width 27 height 14
type input "4"
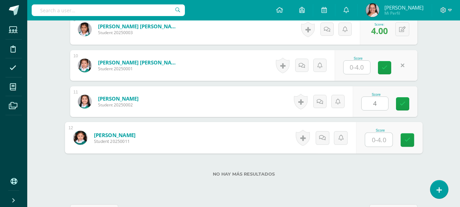
type input "4"
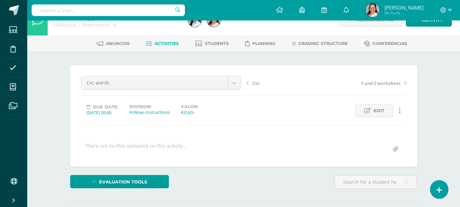
scroll to position [0, 0]
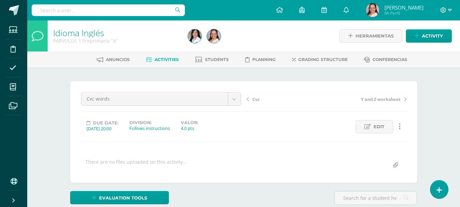
click at [262, 101] on link "Cvc" at bounding box center [286, 98] width 80 height 7
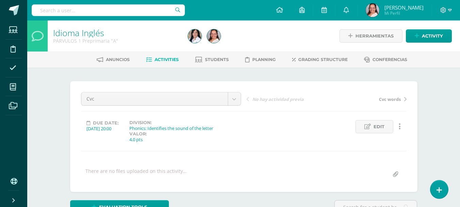
scroll to position [10, 0]
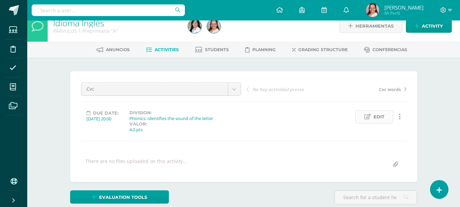
click at [381, 117] on span "Edit" at bounding box center [378, 116] width 11 height 13
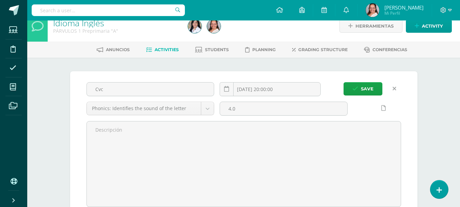
scroll to position [0, 0]
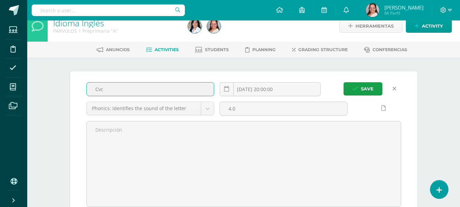
click at [181, 92] on input "Cvc" at bounding box center [150, 88] width 127 height 13
type input "Cvc words"
click at [343, 82] on button "Save" at bounding box center [362, 88] width 39 height 13
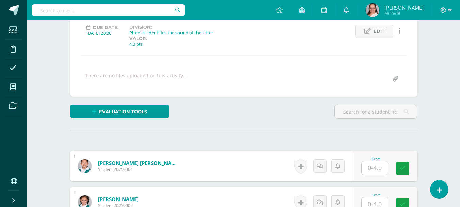
scroll to position [112, 0]
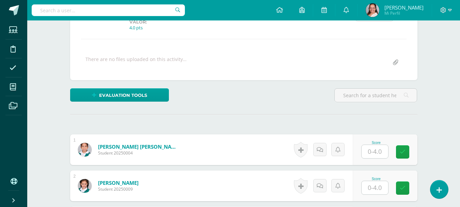
click at [376, 146] on input "text" at bounding box center [374, 151] width 27 height 13
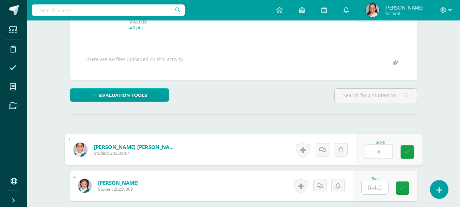
type input "4"
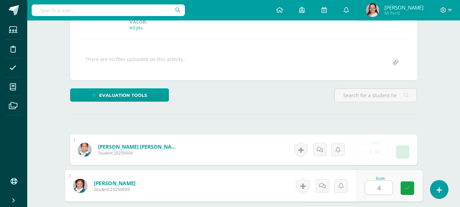
type input "4"
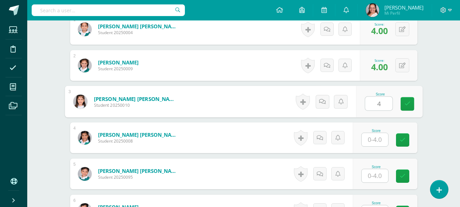
type input "4"
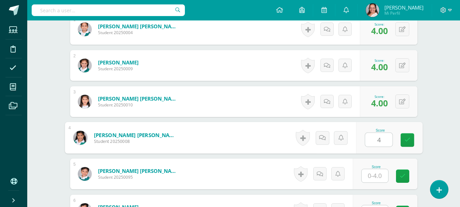
type input "4"
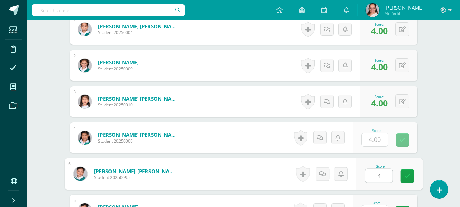
type input "4"
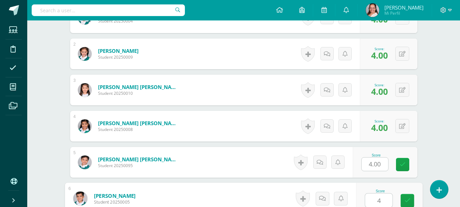
type input "4"
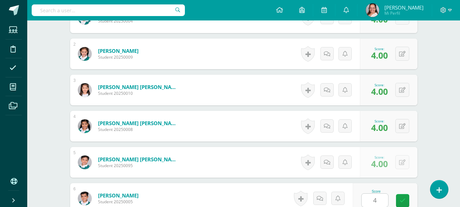
scroll to position [376, 0]
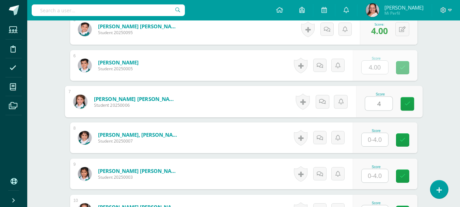
type input "4"
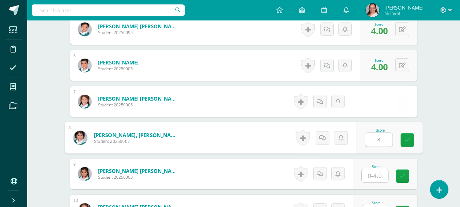
type input "4"
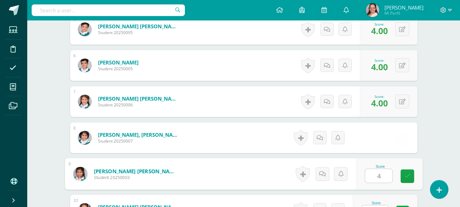
type input "4"
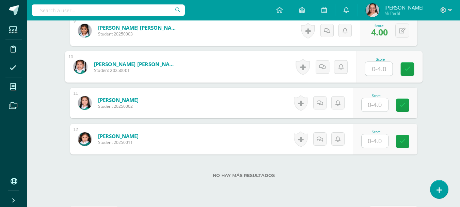
scroll to position [524, 0]
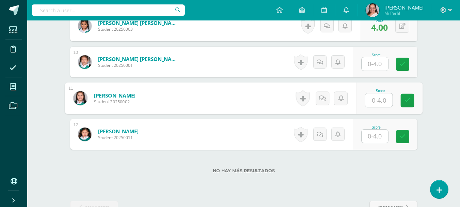
click at [378, 105] on input "text" at bounding box center [378, 100] width 27 height 14
type input "4"
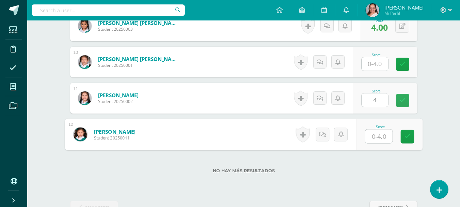
type input "4"
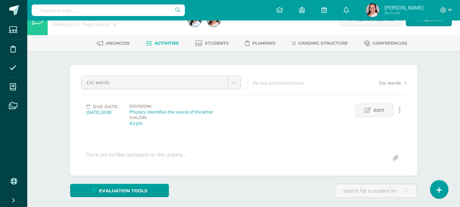
scroll to position [0, 0]
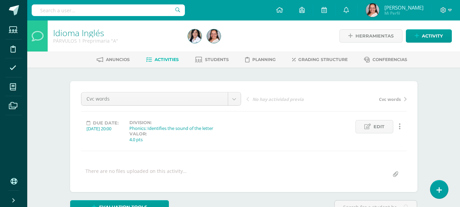
click at [167, 62] on span "Activities" at bounding box center [166, 59] width 24 height 5
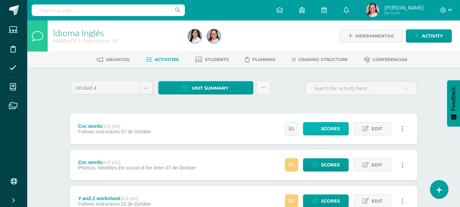
click at [318, 131] on link "Scores" at bounding box center [326, 128] width 46 height 13
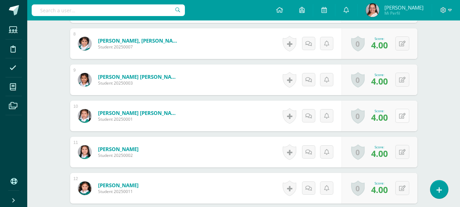
scroll to position [461, 0]
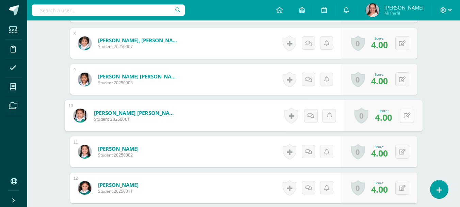
click at [406, 117] on button at bounding box center [406, 115] width 14 height 14
click at [386, 119] on icon at bounding box center [389, 118] width 6 height 6
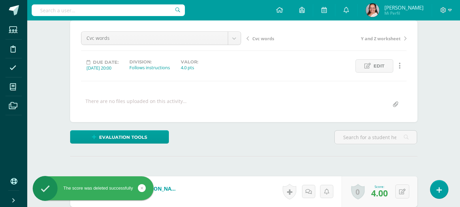
scroll to position [0, 0]
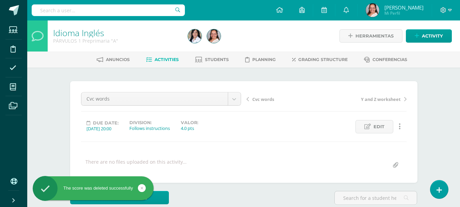
click at [160, 59] on span "Activities" at bounding box center [166, 59] width 24 height 5
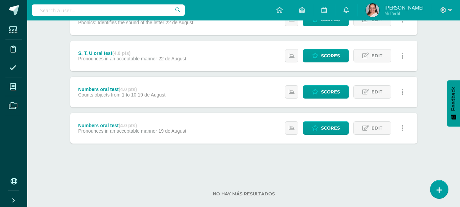
scroll to position [697, 0]
